Goal: Task Accomplishment & Management: Manage account settings

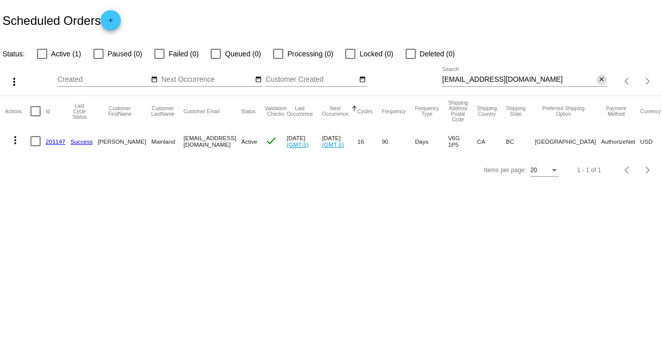
click at [600, 76] on mat-icon "close" at bounding box center [601, 80] width 7 height 8
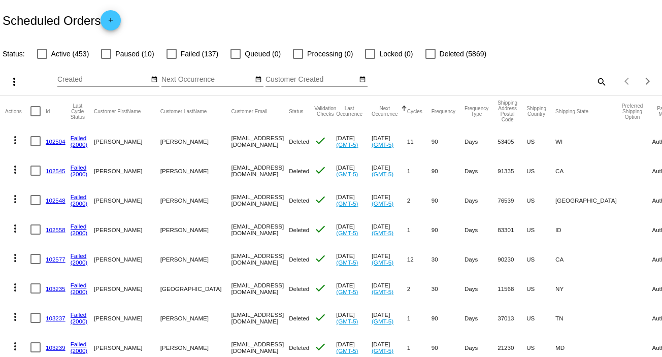
click at [595, 81] on mat-icon "search" at bounding box center [601, 82] width 12 height 16
click at [595, 81] on input "Search" at bounding box center [524, 80] width 165 height 8
paste input "[EMAIL_ADDRESS][DOMAIN_NAME]"
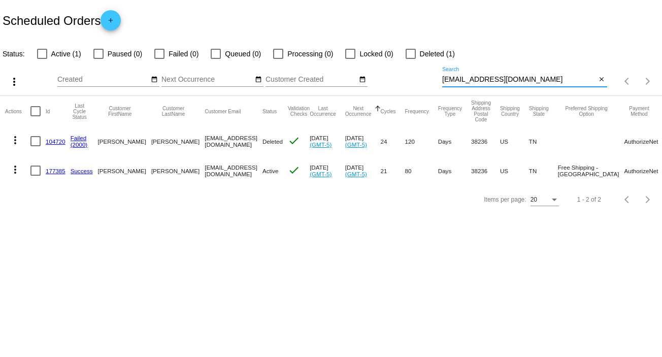
type input "[EMAIL_ADDRESS][DOMAIN_NAME]"
click at [11, 172] on mat-icon "more_vert" at bounding box center [15, 169] width 12 height 12
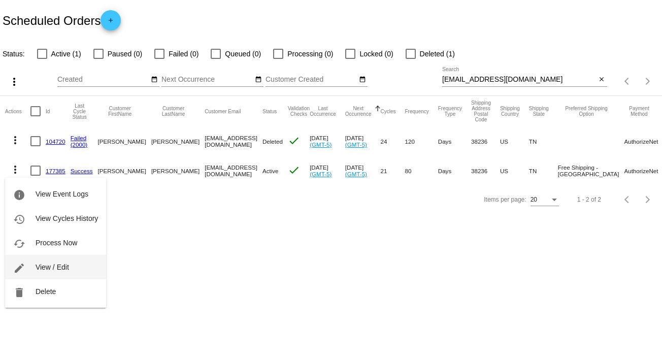
click at [65, 264] on span "View / Edit" at bounding box center [53, 267] width 34 height 8
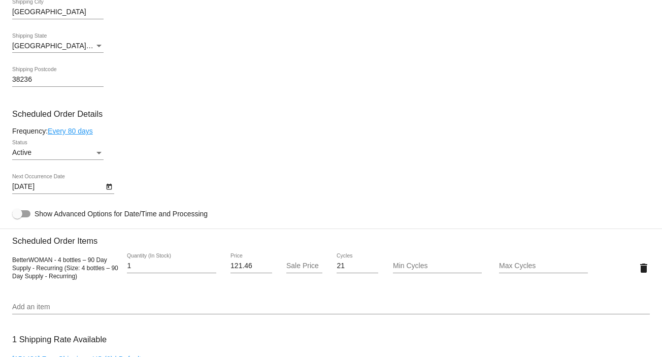
scroll to position [458, 0]
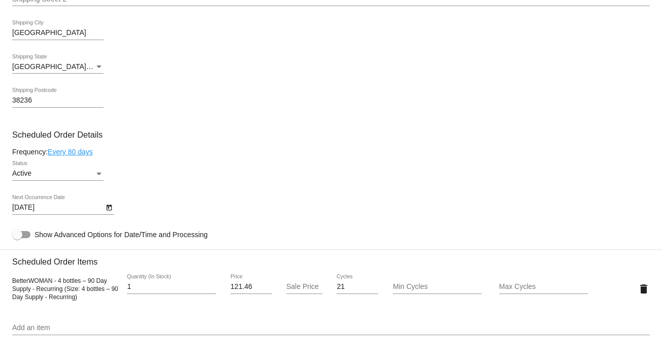
click at [108, 208] on icon "Open calendar" at bounding box center [109, 208] width 6 height 6
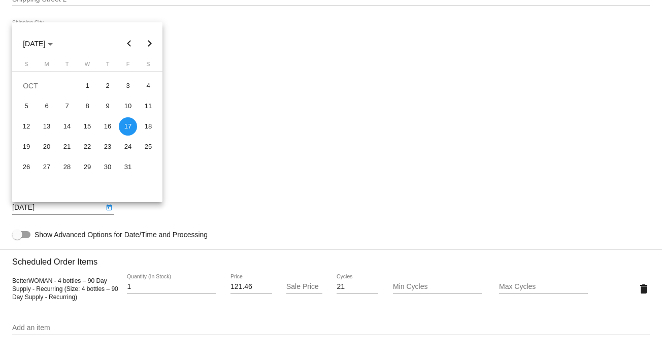
drag, startPoint x: 654, startPoint y: 154, endPoint x: 659, endPoint y: 126, distance: 28.4
click at [659, 126] on div at bounding box center [331, 178] width 662 height 357
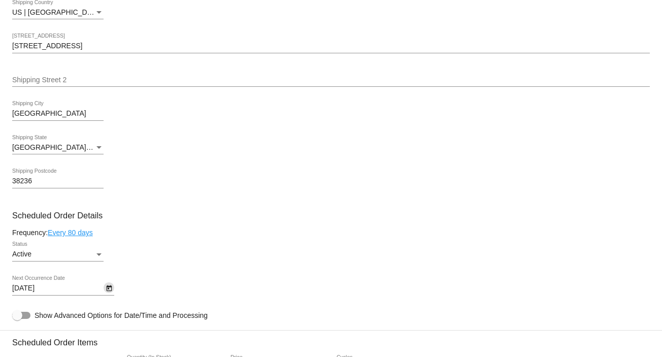
scroll to position [369, 0]
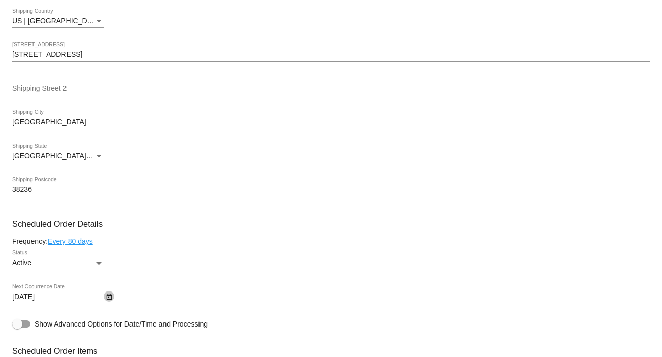
click at [108, 295] on icon "Open calendar" at bounding box center [109, 297] width 7 height 12
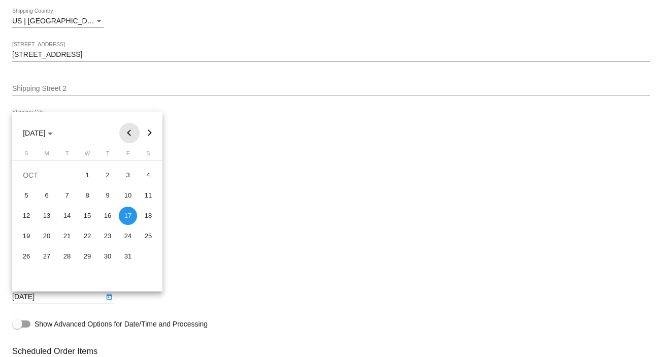
click at [128, 129] on button "Previous month" at bounding box center [129, 133] width 20 height 20
click at [46, 255] on div "22" at bounding box center [47, 256] width 18 height 18
type input "[DATE]"
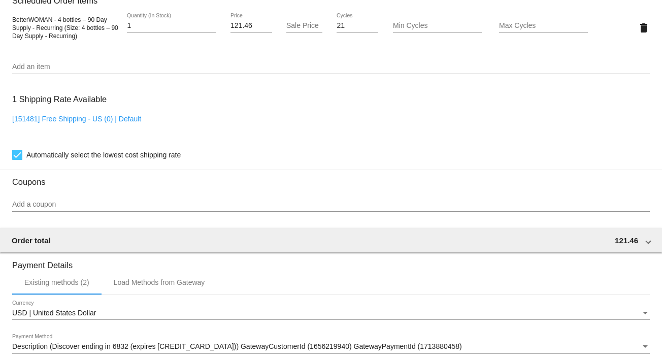
scroll to position [877, 0]
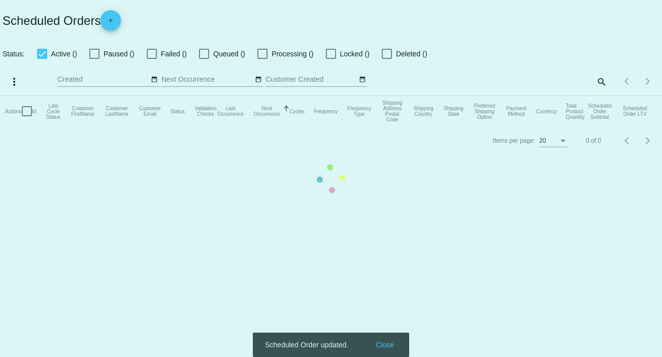
checkbox input "false"
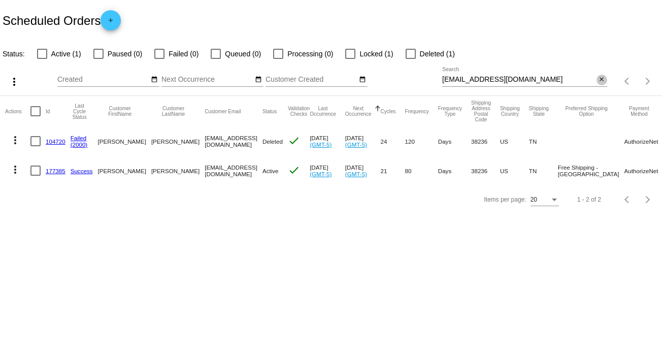
click at [598, 81] on mat-icon "close" at bounding box center [601, 80] width 7 height 8
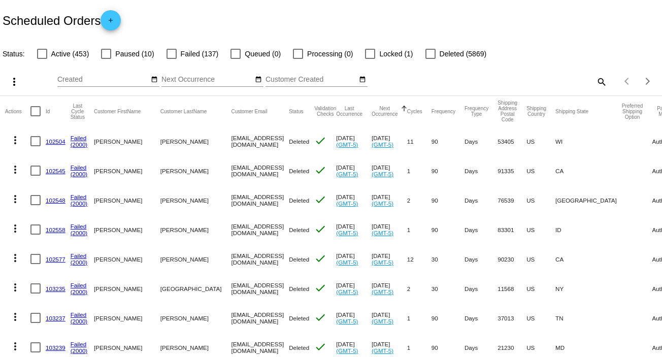
click at [595, 80] on mat-icon "search" at bounding box center [601, 82] width 12 height 16
click at [594, 80] on input "Search" at bounding box center [524, 80] width 165 height 8
paste input "[EMAIL_ADDRESS][DOMAIN_NAME]"
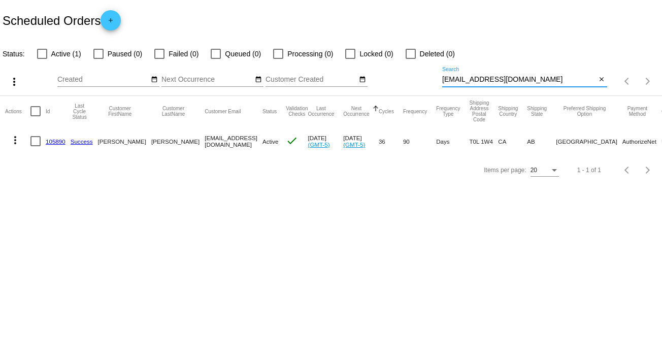
type input "[EMAIL_ADDRESS][DOMAIN_NAME]"
click at [14, 140] on mat-icon "more_vert" at bounding box center [15, 140] width 12 height 12
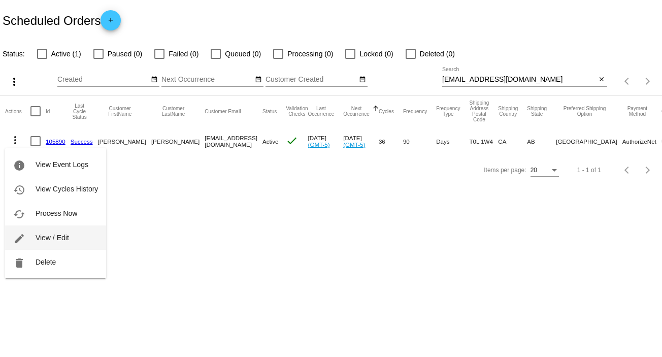
click at [63, 233] on span "View / Edit" at bounding box center [53, 237] width 34 height 8
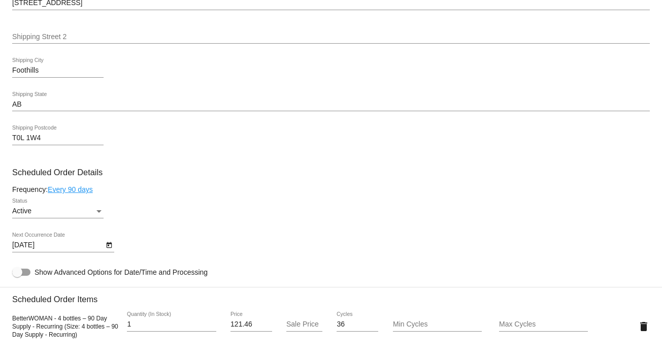
scroll to position [538, 0]
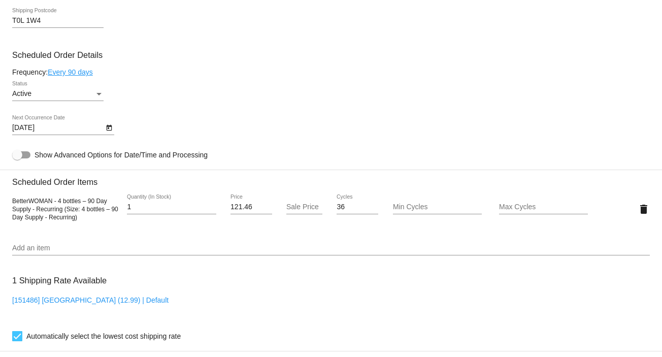
click at [101, 93] on div "Status" at bounding box center [98, 94] width 9 height 8
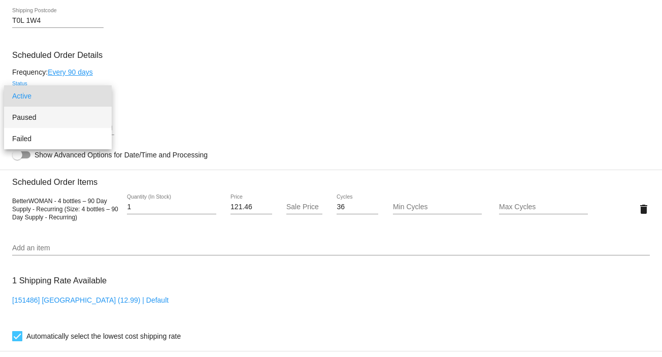
click at [90, 115] on span "Paused" at bounding box center [57, 117] width 91 height 21
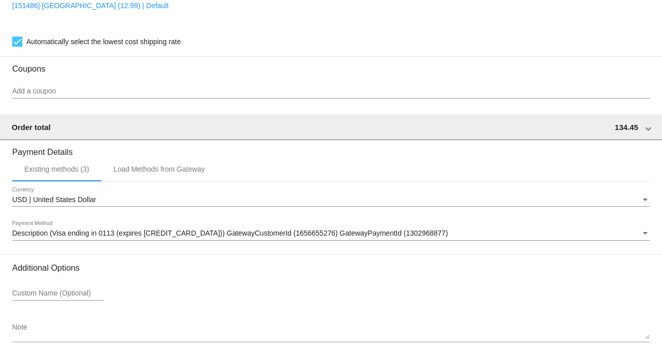
scroll to position [877, 0]
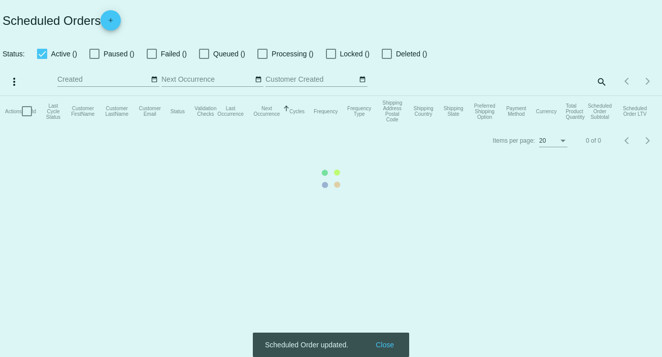
checkbox input "false"
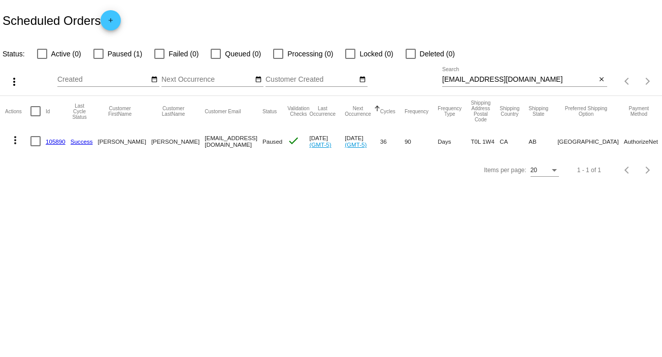
click at [14, 139] on mat-icon "more_vert" at bounding box center [15, 140] width 12 height 12
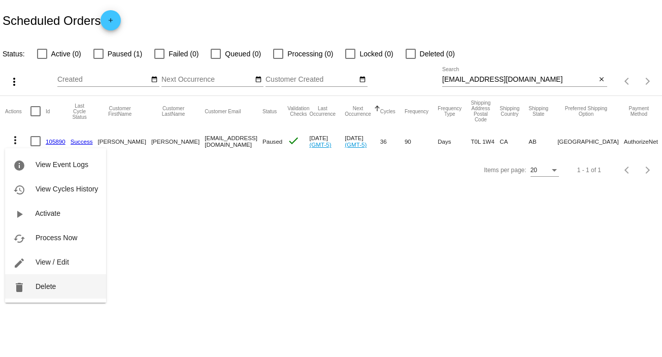
click at [51, 284] on span "Delete" at bounding box center [46, 286] width 20 height 8
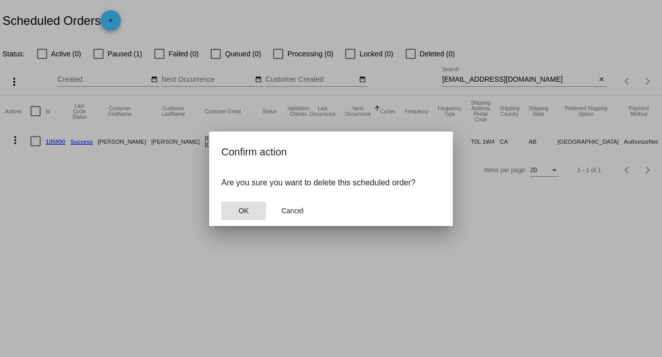
click at [240, 212] on span "OK" at bounding box center [244, 211] width 10 height 8
